Goal: Information Seeking & Learning: Learn about a topic

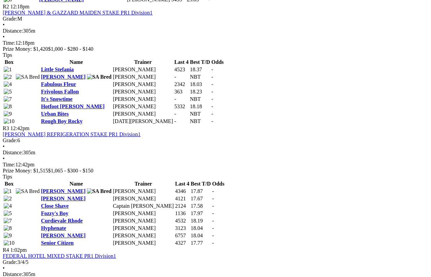
scroll to position [491, 0]
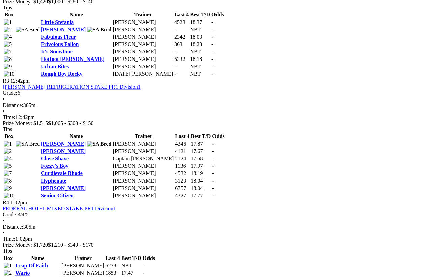
scroll to position [538, 3]
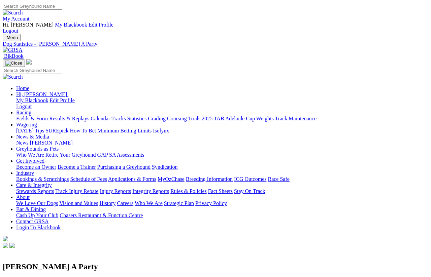
scroll to position [7, 0]
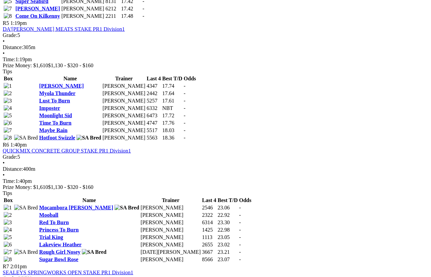
scroll to position [825, 0]
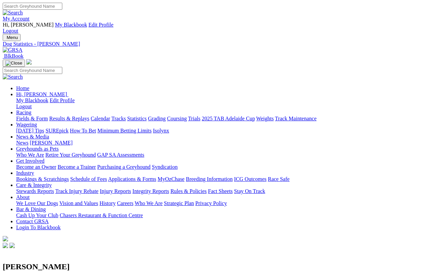
scroll to position [5, 0]
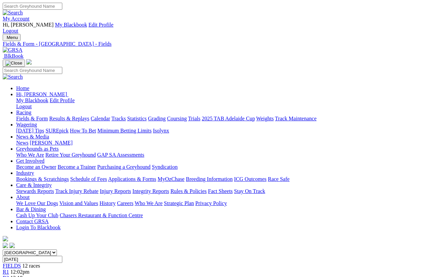
click at [255, 116] on link "2025 TAB Adelaide Cup" at bounding box center [228, 119] width 53 height 6
